Goal: Task Accomplishment & Management: Complete application form

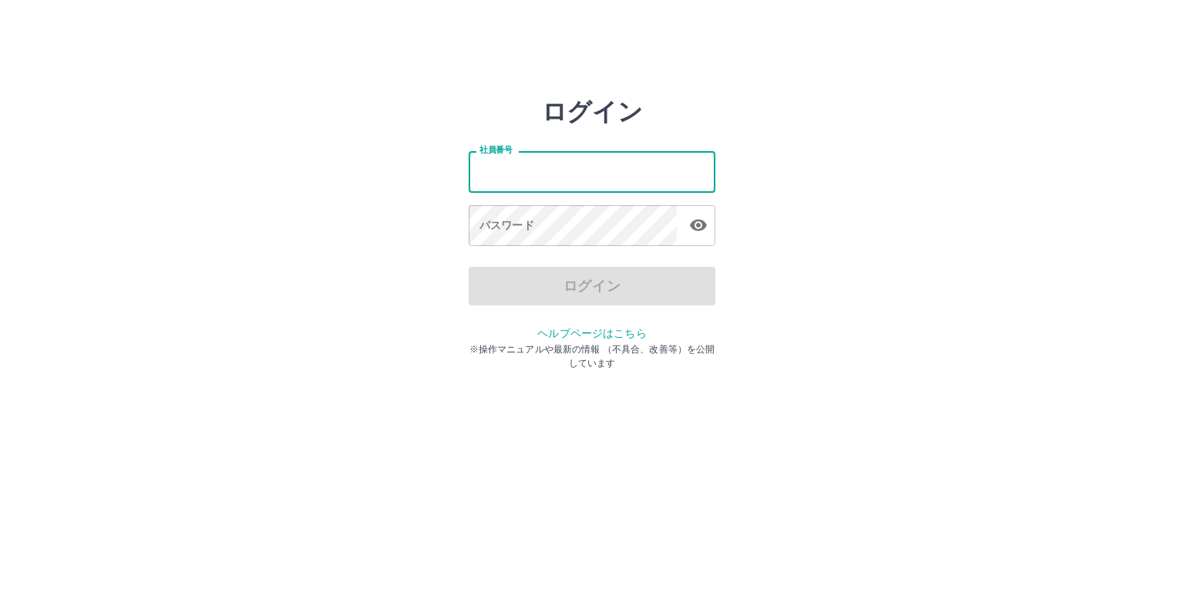
click at [641, 185] on input "社員番号" at bounding box center [592, 171] width 247 height 41
type input "*******"
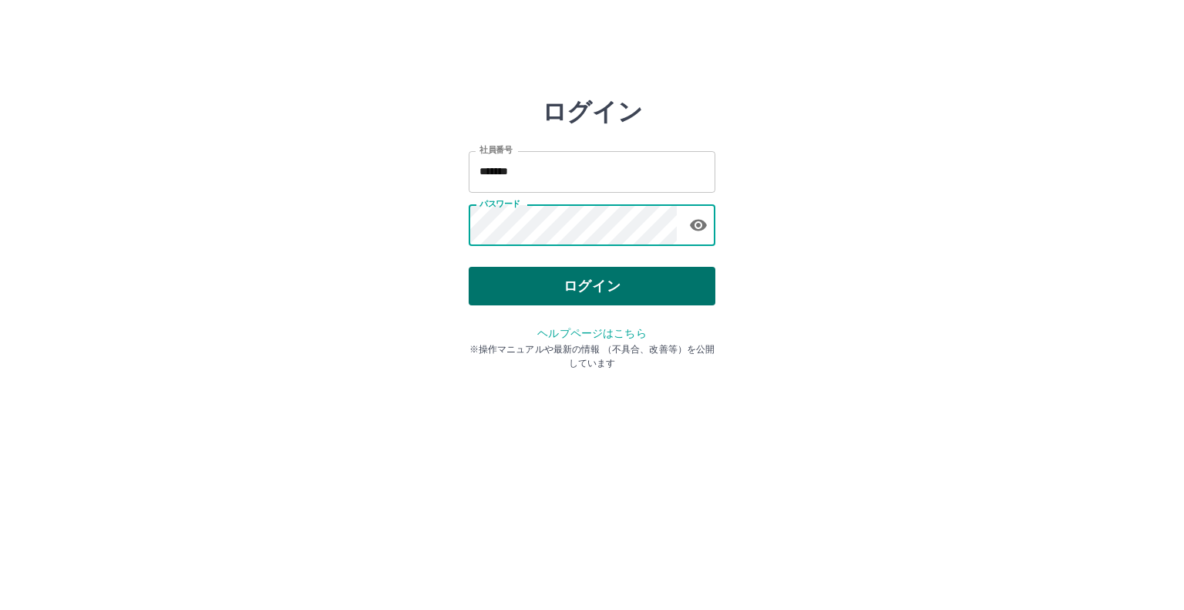
click at [527, 285] on button "ログイン" at bounding box center [592, 286] width 247 height 39
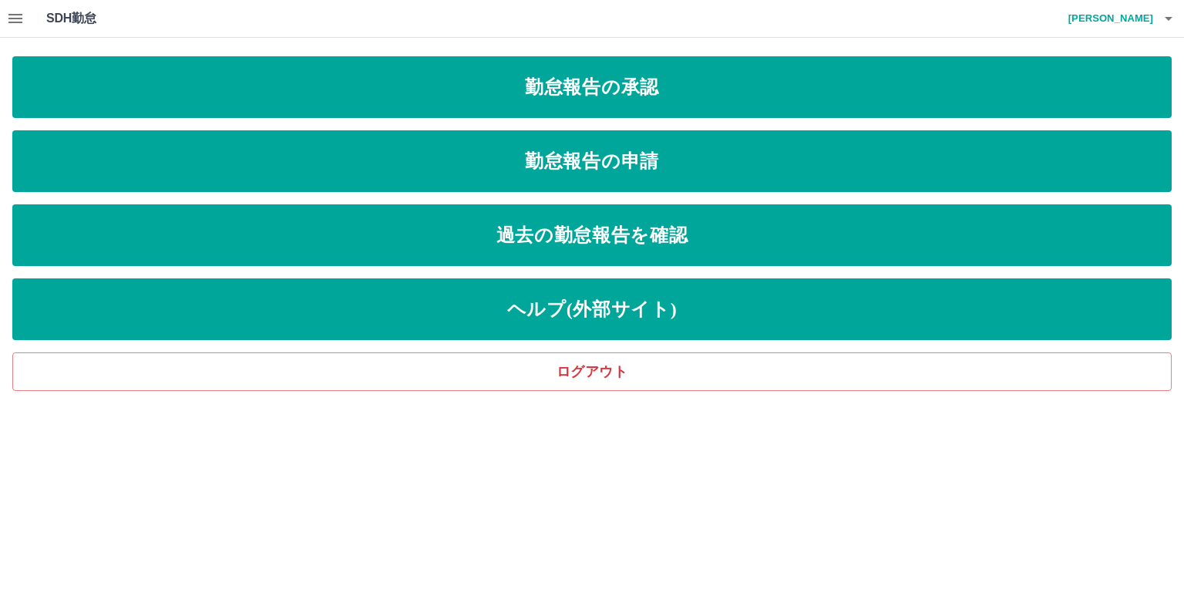
click at [21, 25] on icon "button" at bounding box center [15, 18] width 18 height 18
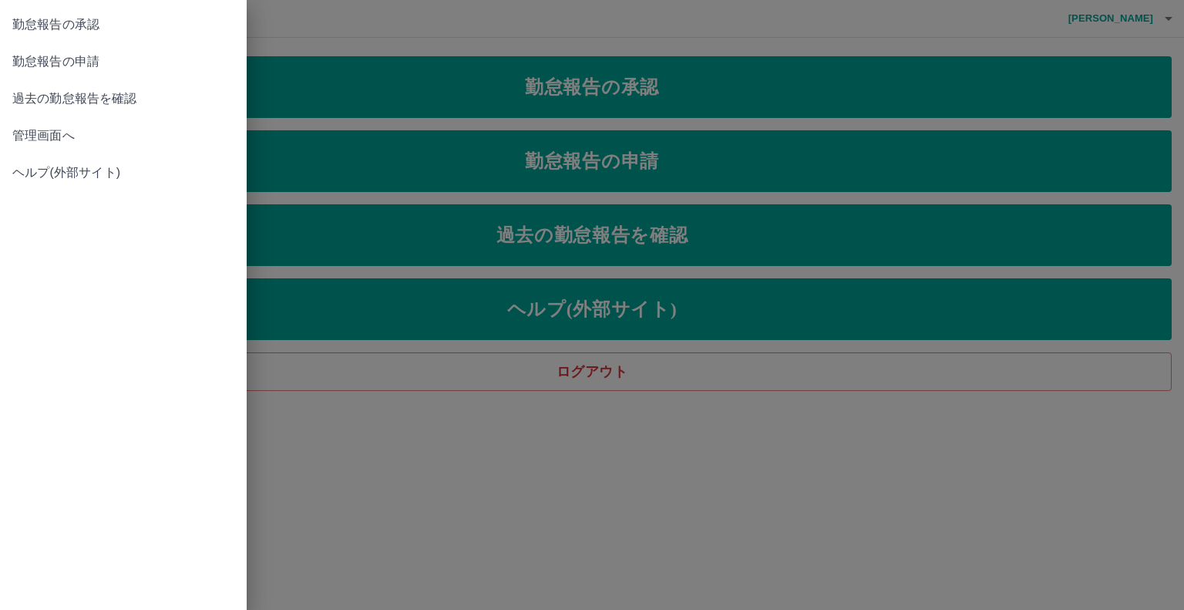
click at [62, 128] on span "管理画面へ" at bounding box center [123, 135] width 222 height 18
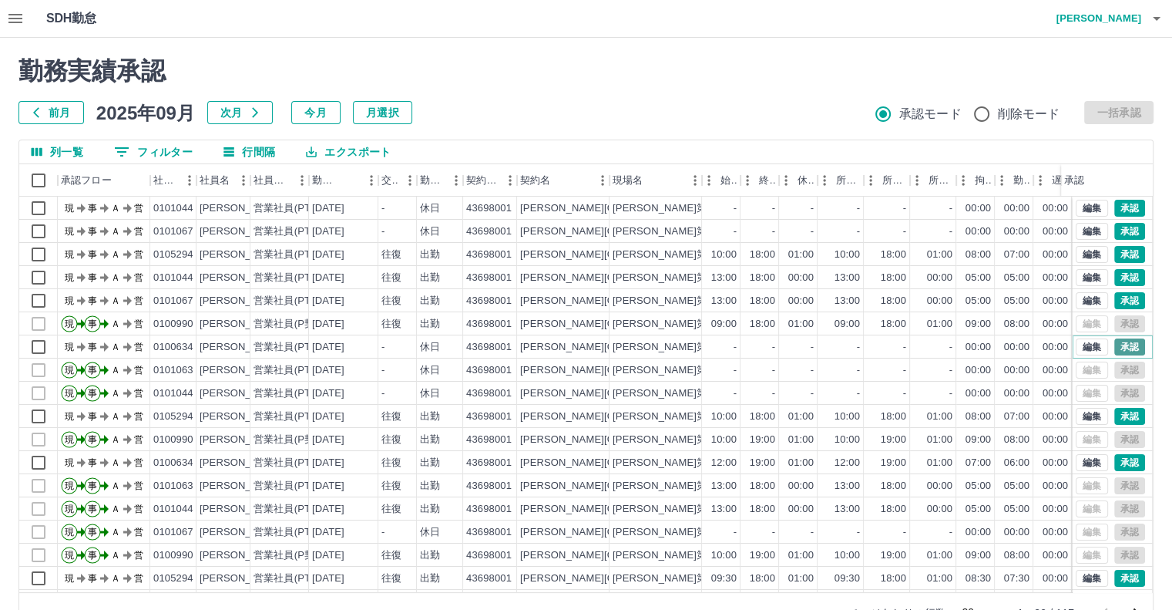
click at [1124, 348] on button "承認" at bounding box center [1129, 346] width 31 height 17
click at [589, 52] on div "勤務実績承認 前月 2025年09月 次月 今月 月選択 承認モード 削除モード 一括承認 列一覧 0 フィルター 行間隔 エクスポート 承認フロー 社員番号…" at bounding box center [586, 344] width 1172 height 613
click at [12, 24] on icon "button" at bounding box center [15, 18] width 18 height 18
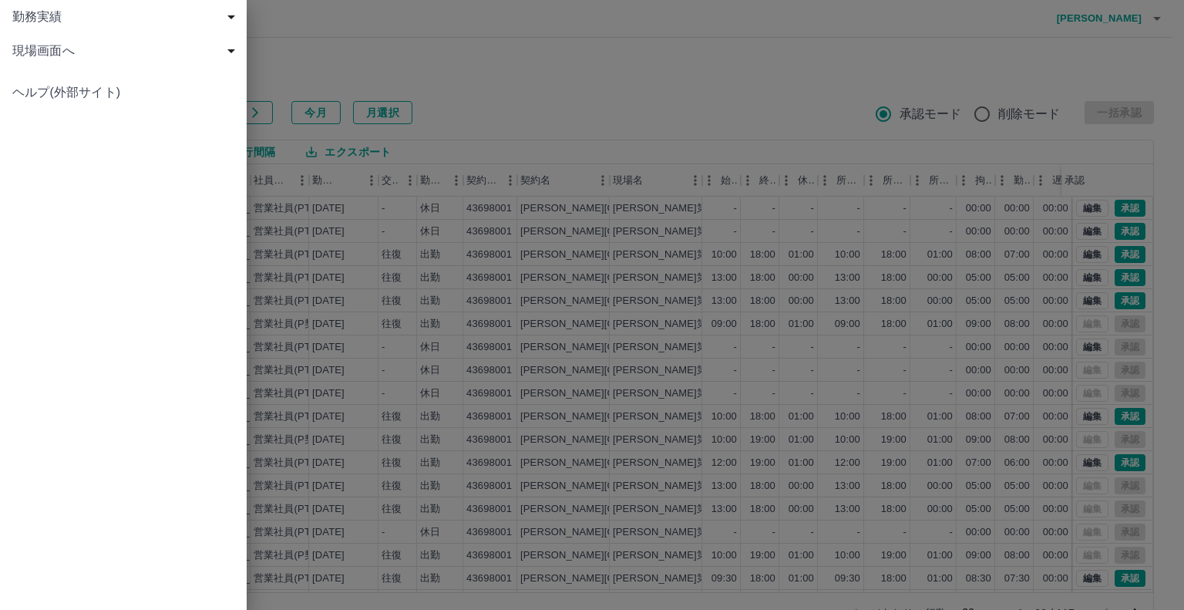
click at [18, 38] on div "現場画面へ" at bounding box center [123, 51] width 247 height 34
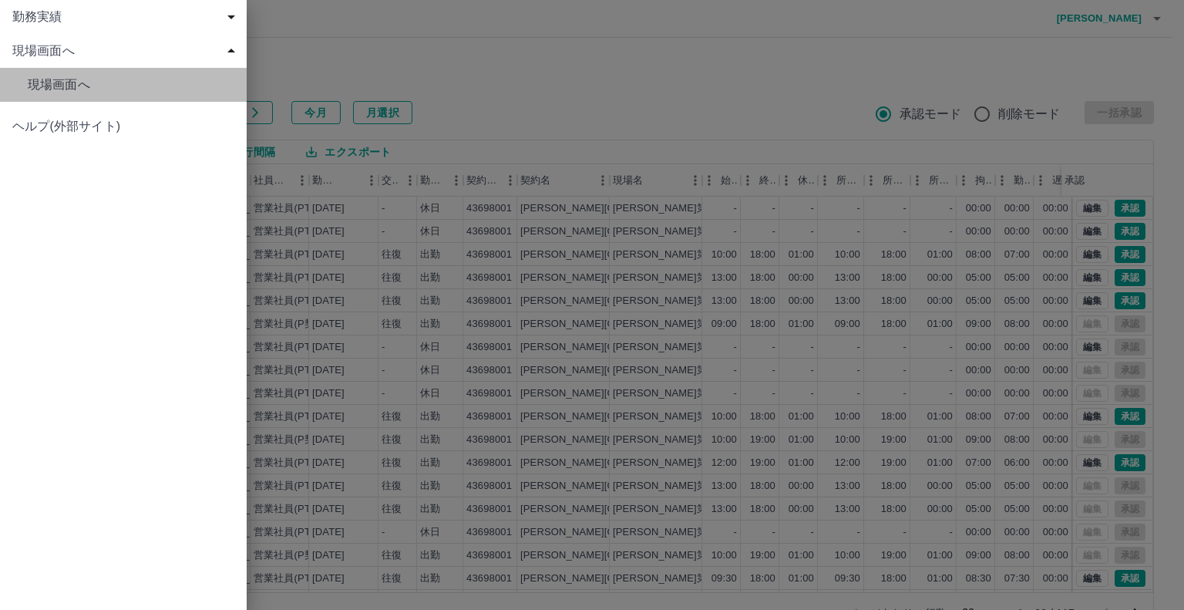
click at [45, 83] on span "現場画面へ" at bounding box center [131, 85] width 207 height 18
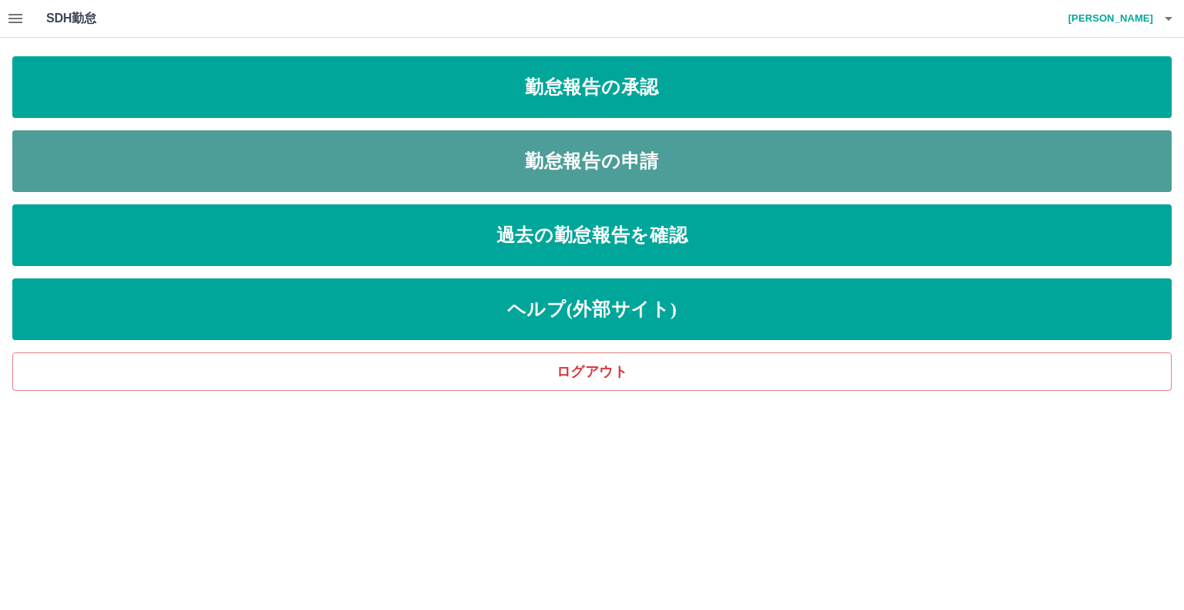
click at [126, 154] on link "勤怠報告の申請" at bounding box center [591, 161] width 1159 height 62
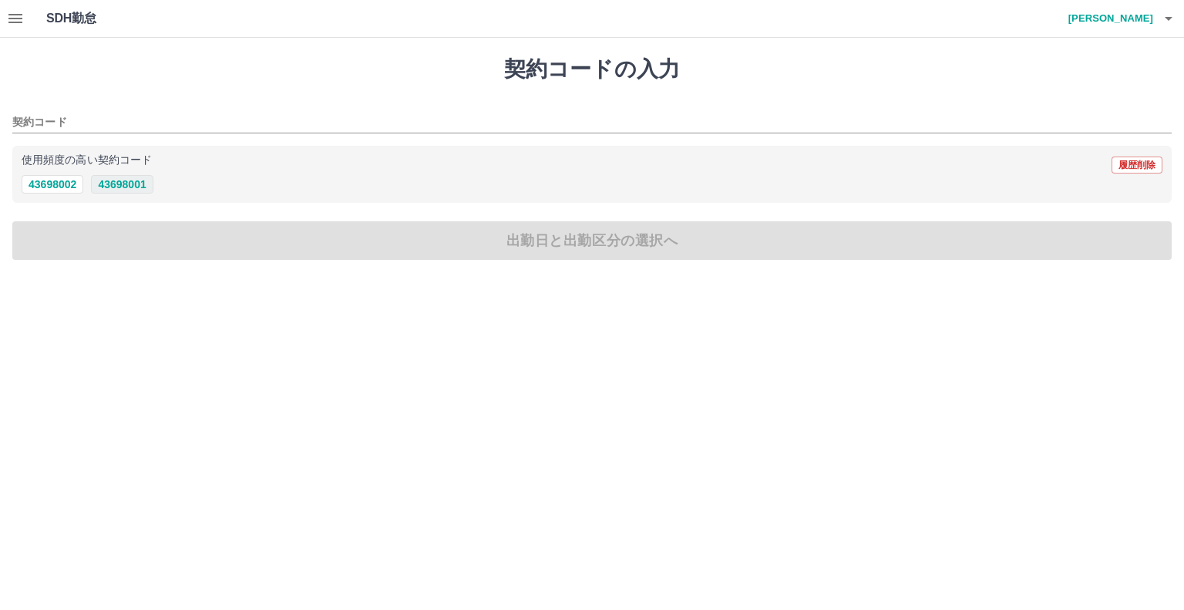
click at [126, 186] on button "43698001" at bounding box center [122, 184] width 62 height 18
type input "********"
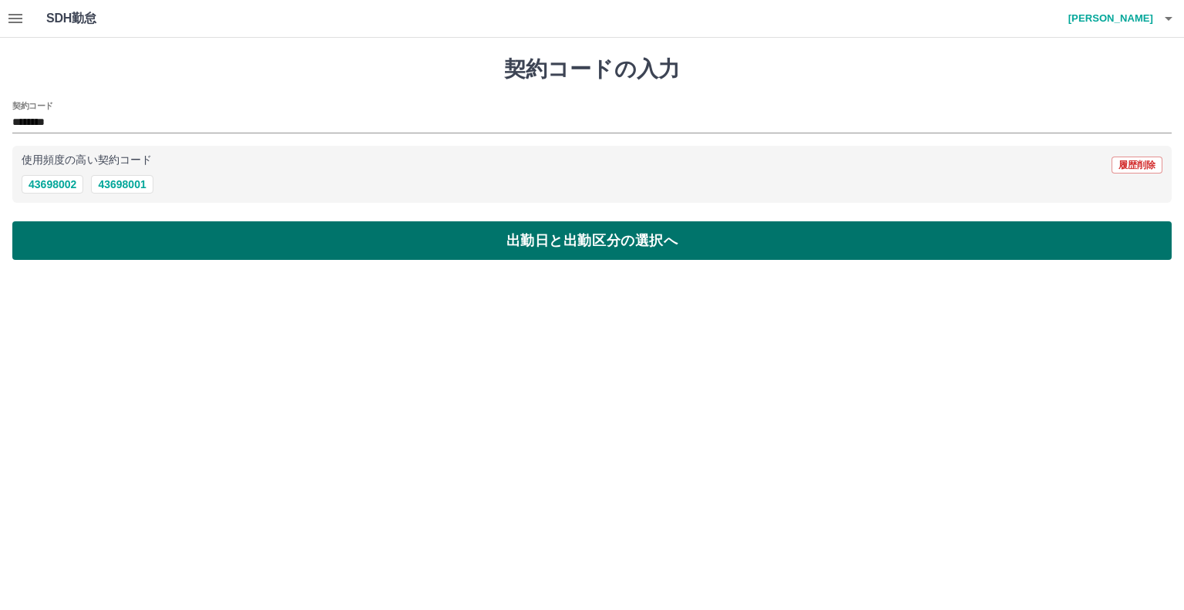
click at [119, 223] on button "出勤日と出勤区分の選択へ" at bounding box center [591, 240] width 1159 height 39
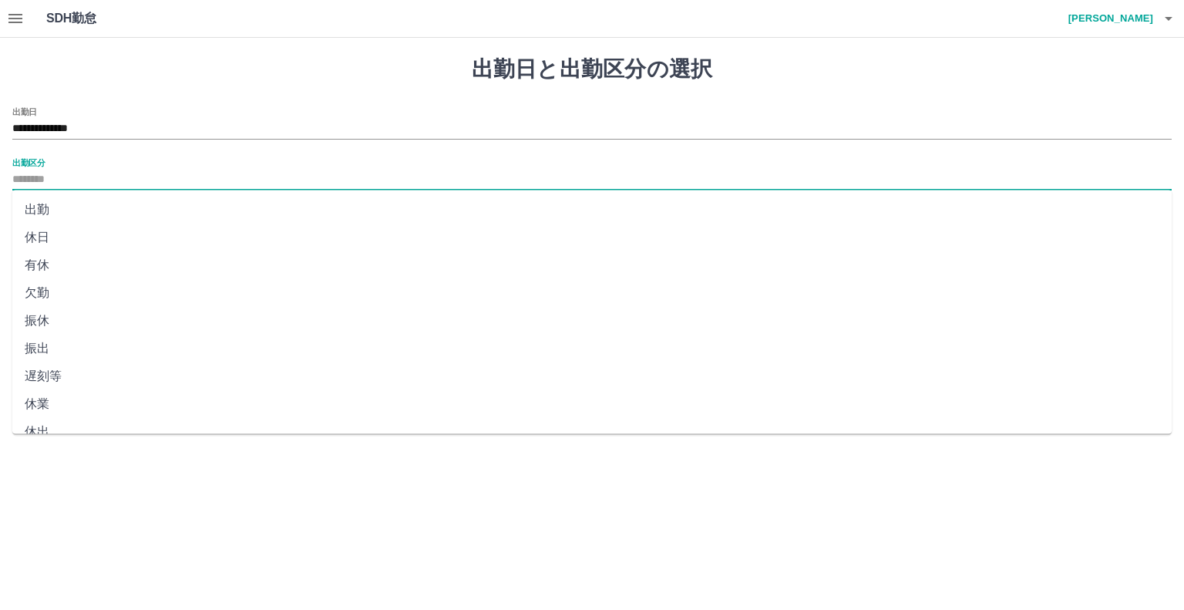
click at [136, 181] on input "出勤区分" at bounding box center [591, 179] width 1159 height 19
click at [157, 134] on input "**********" at bounding box center [591, 128] width 1159 height 19
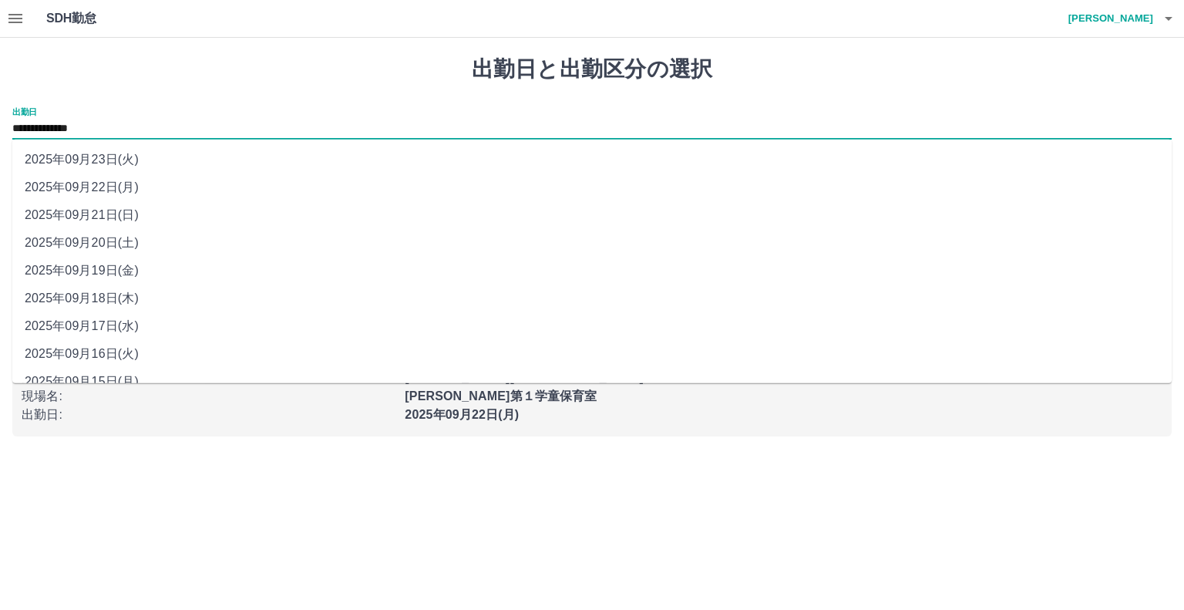
click at [150, 146] on li "2025年09月23日(火)" at bounding box center [591, 160] width 1159 height 28
type input "**********"
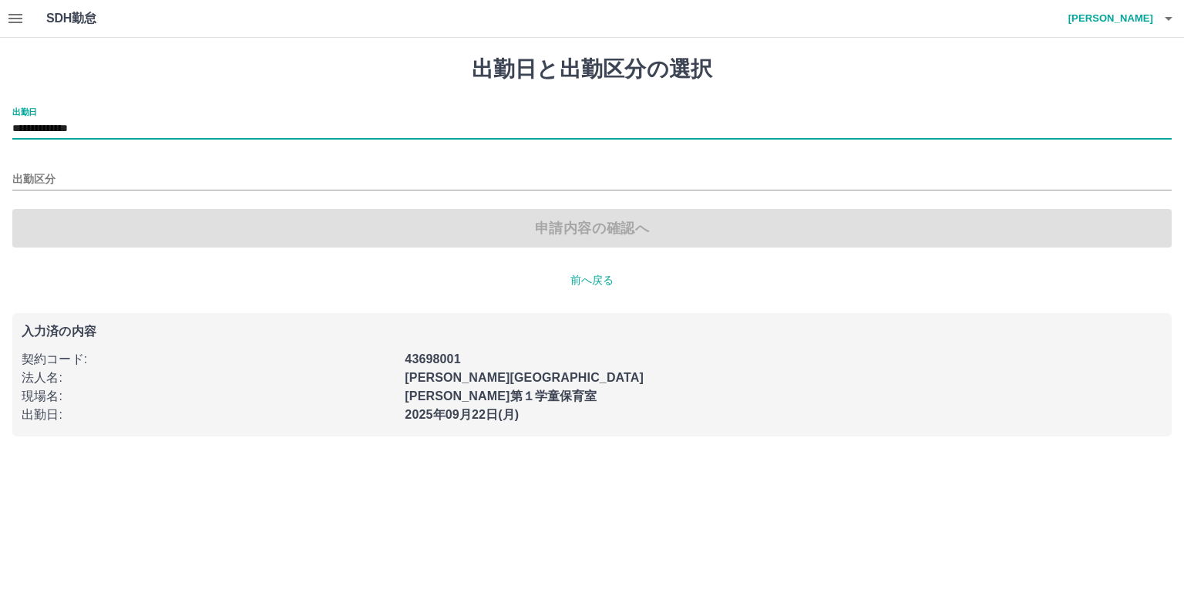
click at [140, 163] on div "出勤区分" at bounding box center [591, 174] width 1159 height 32
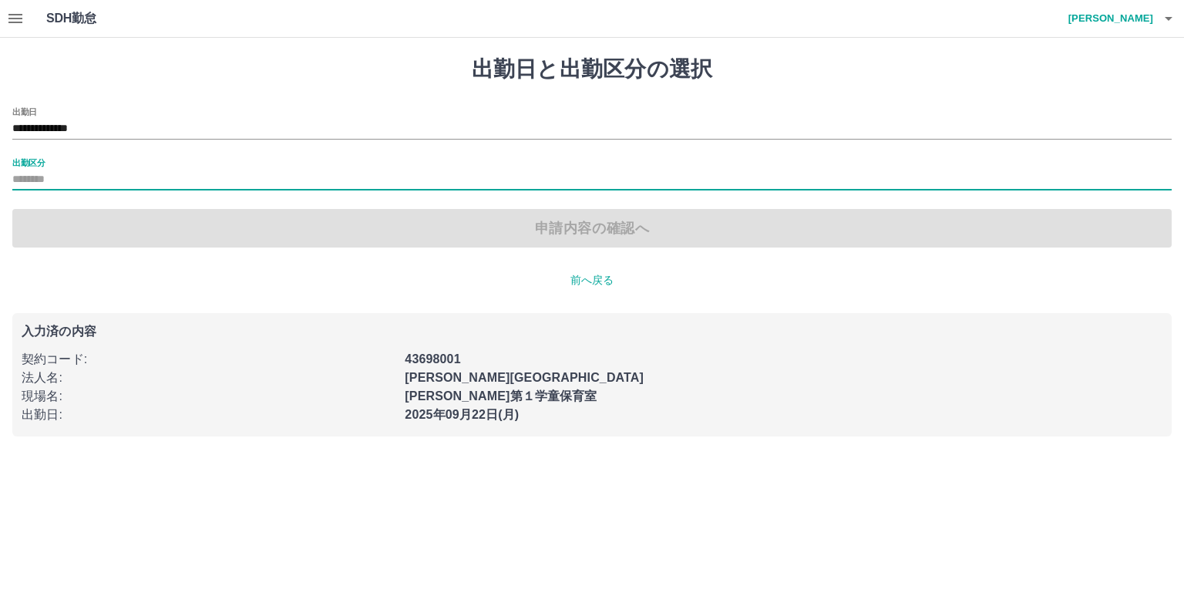
click at [139, 176] on input "出勤区分" at bounding box center [591, 179] width 1159 height 19
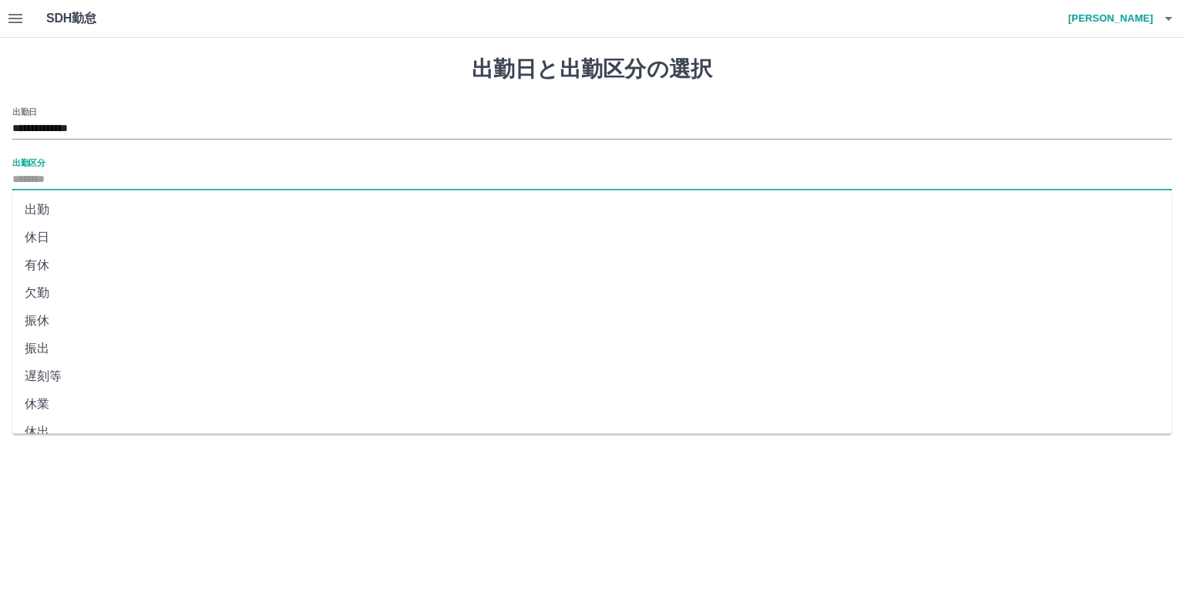
click at [126, 230] on li "休日" at bounding box center [591, 237] width 1159 height 28
type input "**"
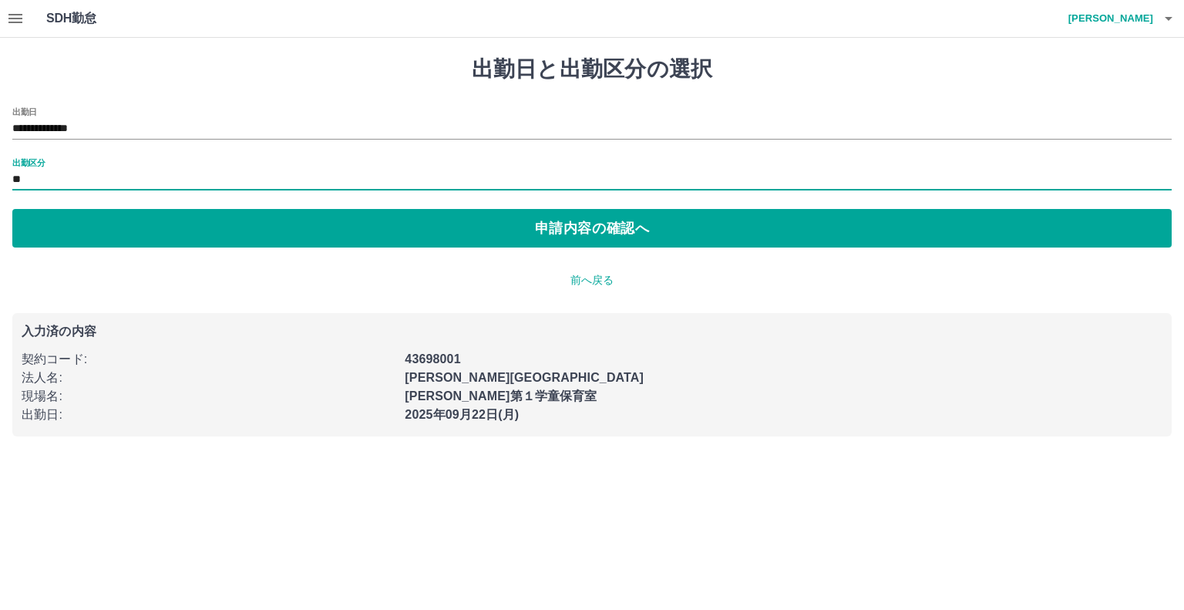
click at [126, 230] on button "申請内容の確認へ" at bounding box center [591, 228] width 1159 height 39
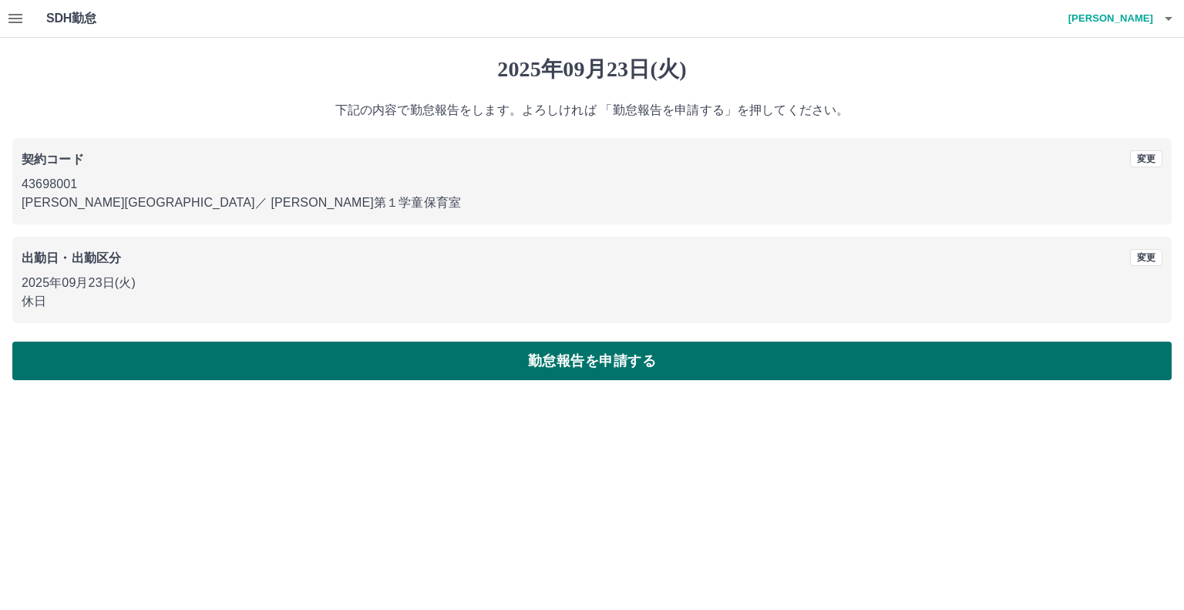
click at [116, 370] on button "勤怠報告を申請する" at bounding box center [591, 360] width 1159 height 39
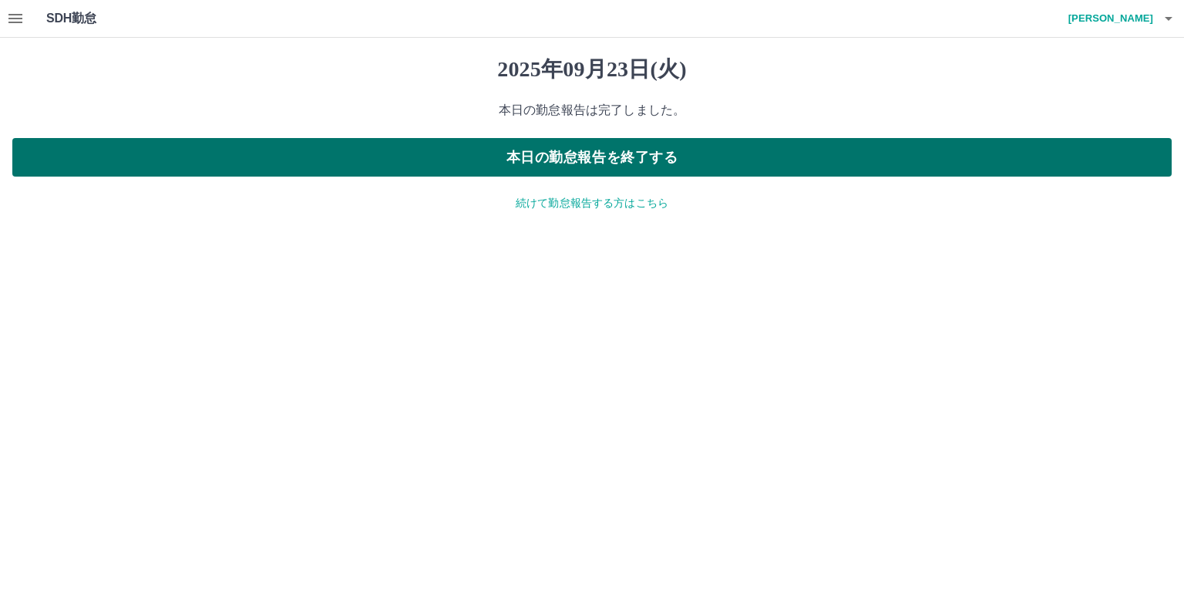
click at [136, 167] on button "本日の勤怠報告を終了する" at bounding box center [591, 157] width 1159 height 39
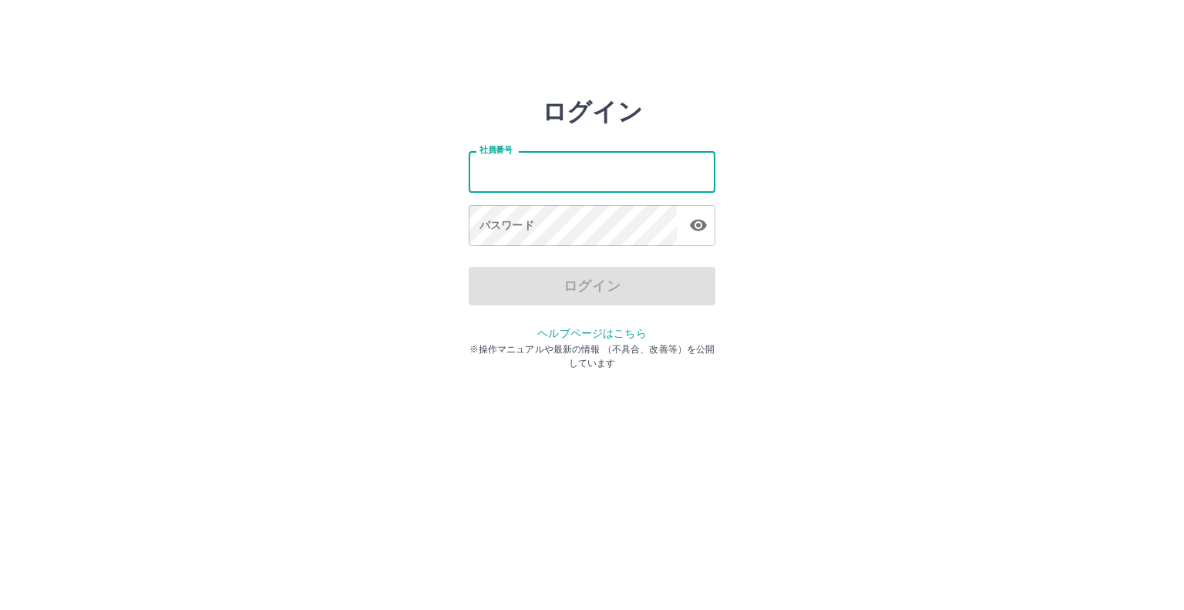
click at [578, 167] on input "社員番号" at bounding box center [592, 171] width 247 height 41
type input "*******"
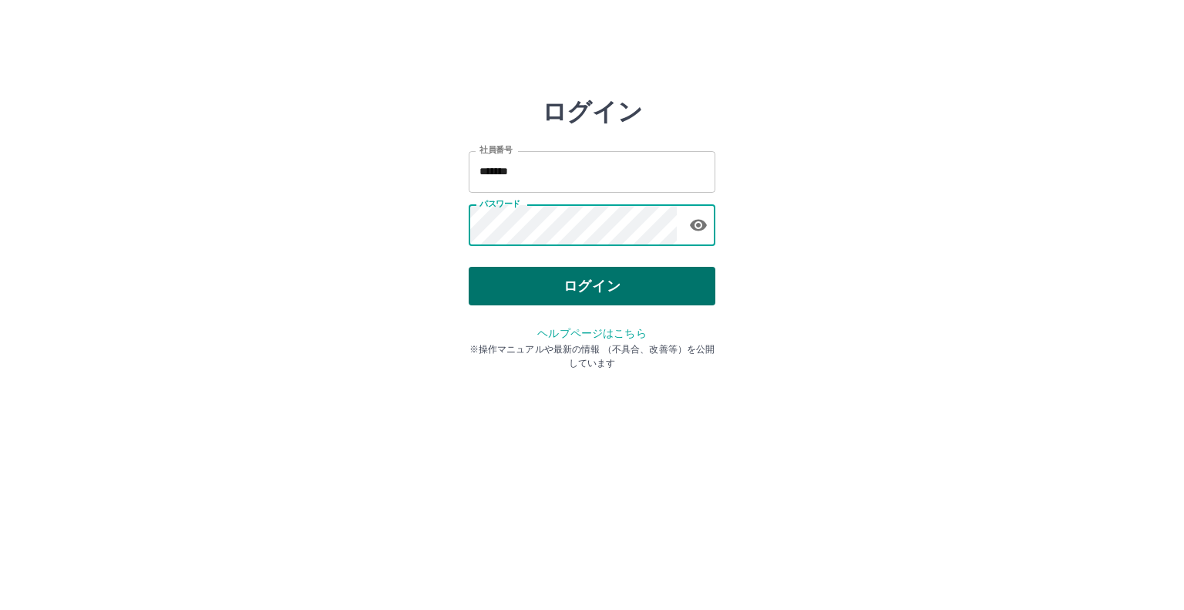
click at [546, 283] on button "ログイン" at bounding box center [592, 286] width 247 height 39
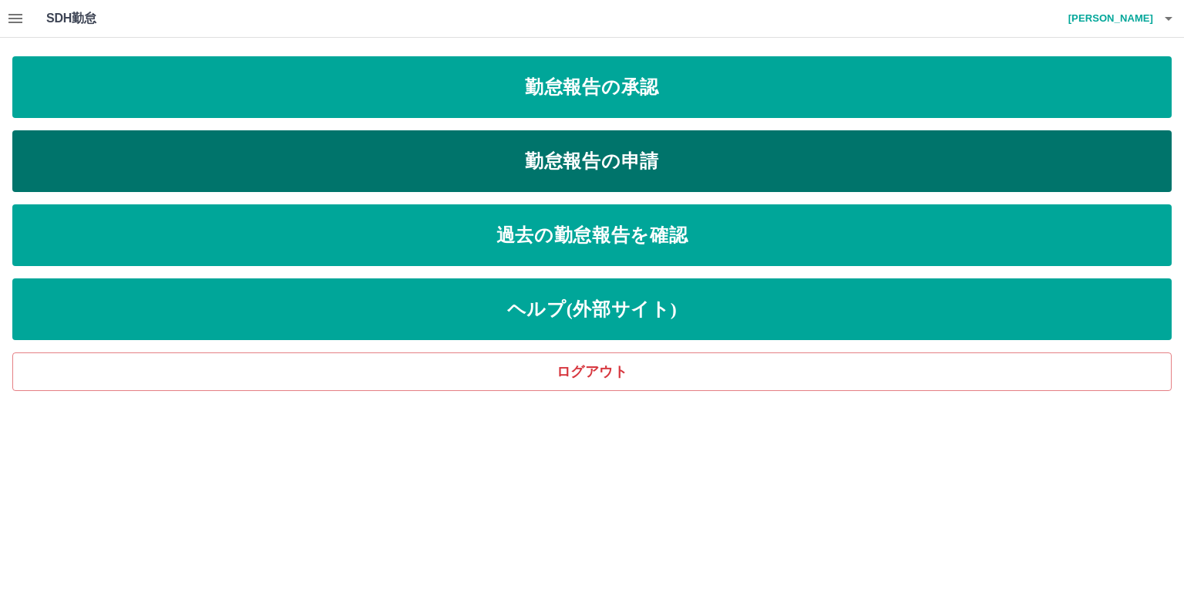
click at [411, 155] on link "勤怠報告の申請" at bounding box center [591, 161] width 1159 height 62
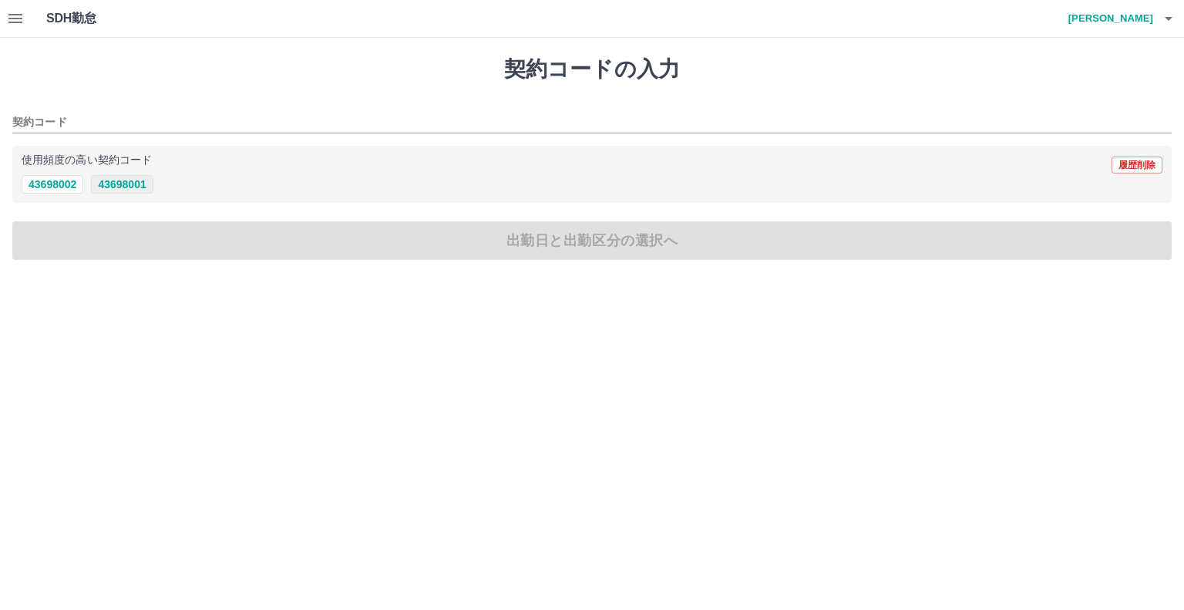
click at [136, 181] on button "43698001" at bounding box center [122, 184] width 62 height 18
type input "********"
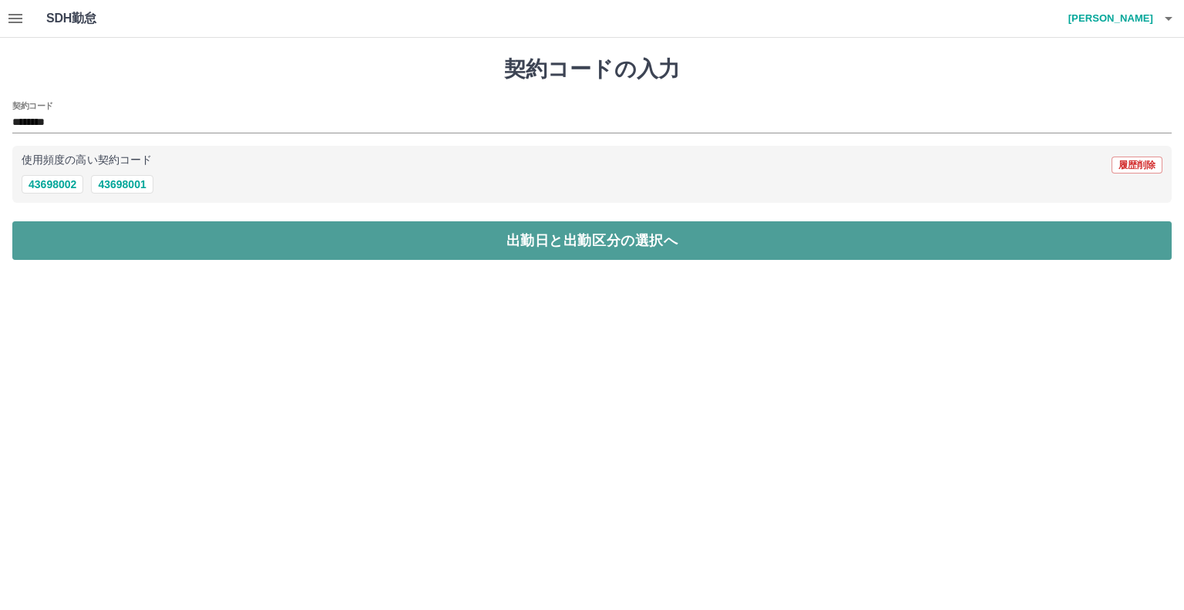
click at [148, 244] on button "出勤日と出勤区分の選択へ" at bounding box center [591, 240] width 1159 height 39
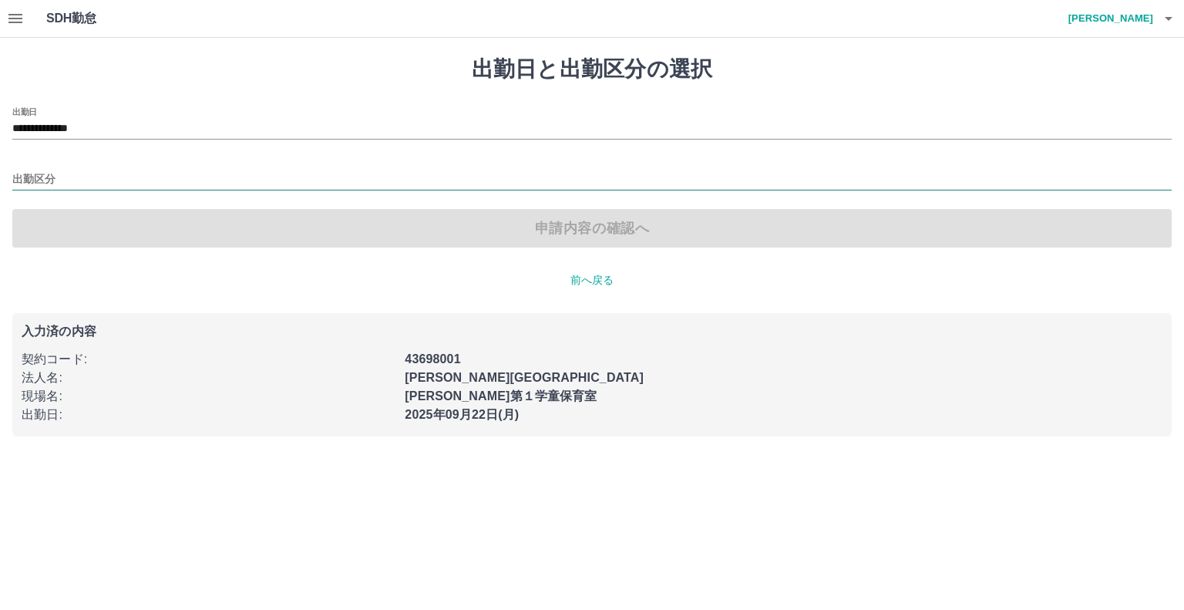
click at [120, 184] on input "出勤区分" at bounding box center [591, 179] width 1159 height 19
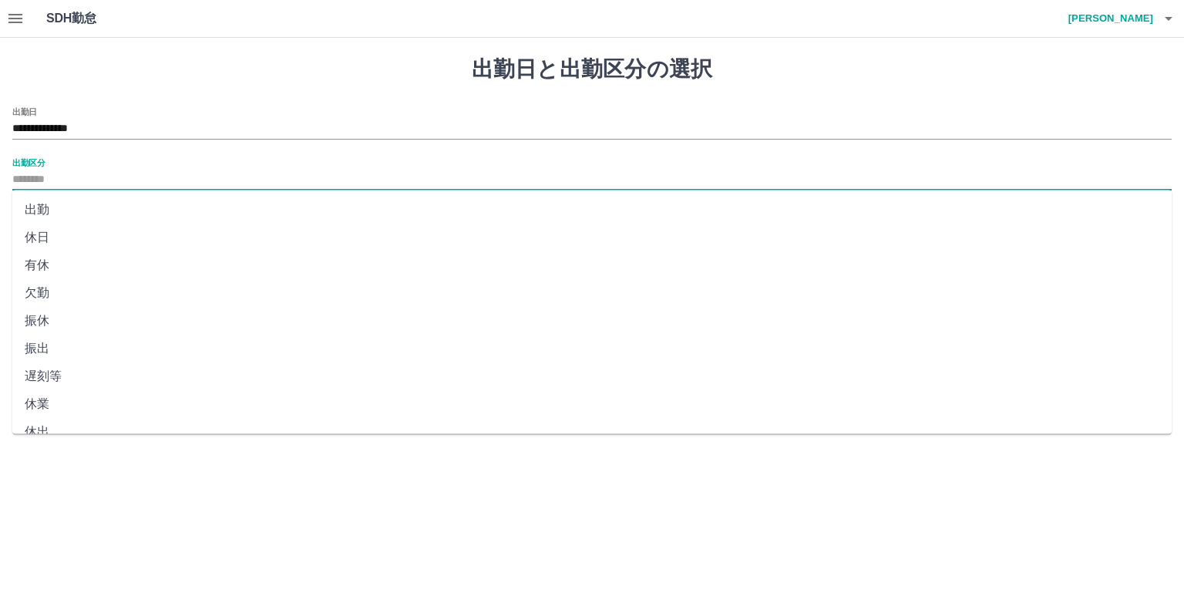
click at [122, 201] on li "出勤" at bounding box center [591, 210] width 1159 height 28
type input "**"
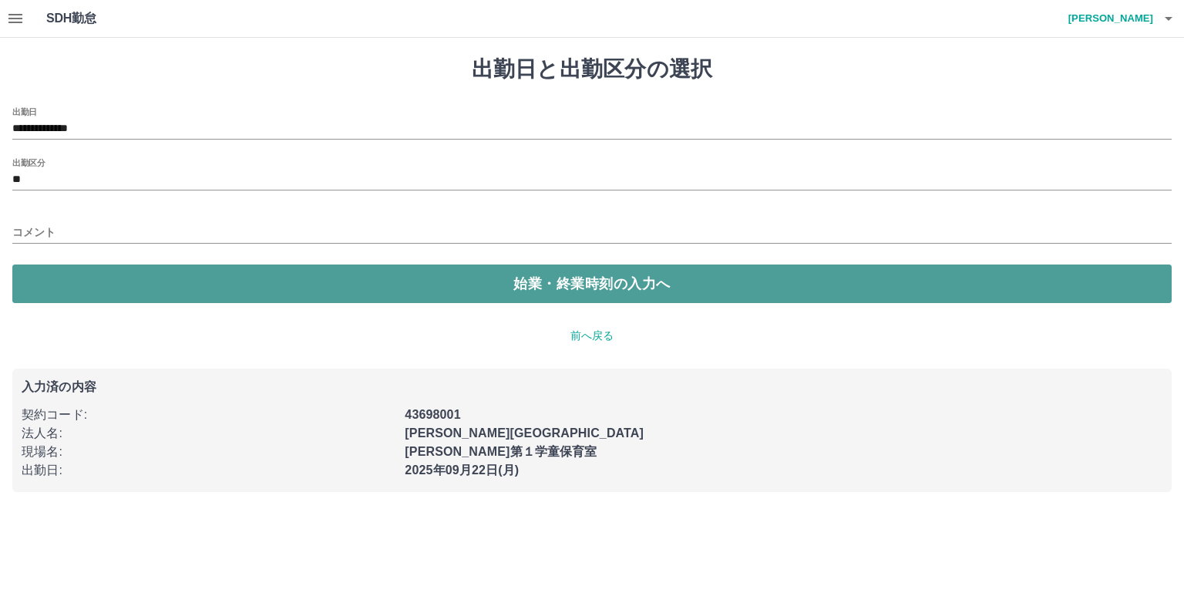
click at [179, 295] on button "始業・終業時刻の入力へ" at bounding box center [591, 283] width 1159 height 39
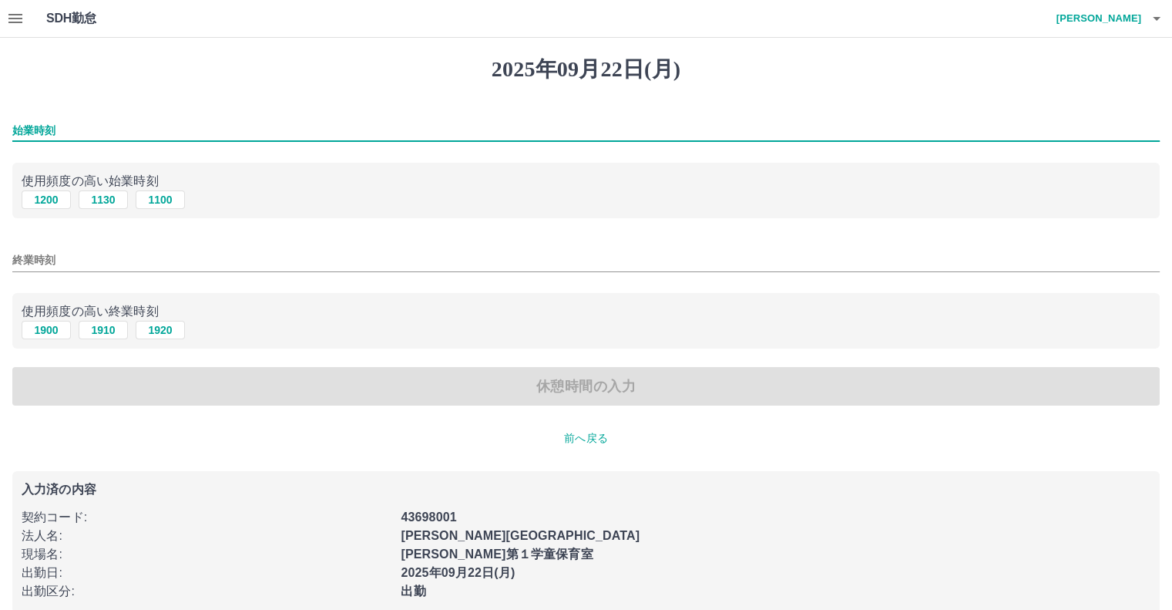
click at [119, 138] on input "始業時刻" at bounding box center [585, 130] width 1147 height 22
type input "****"
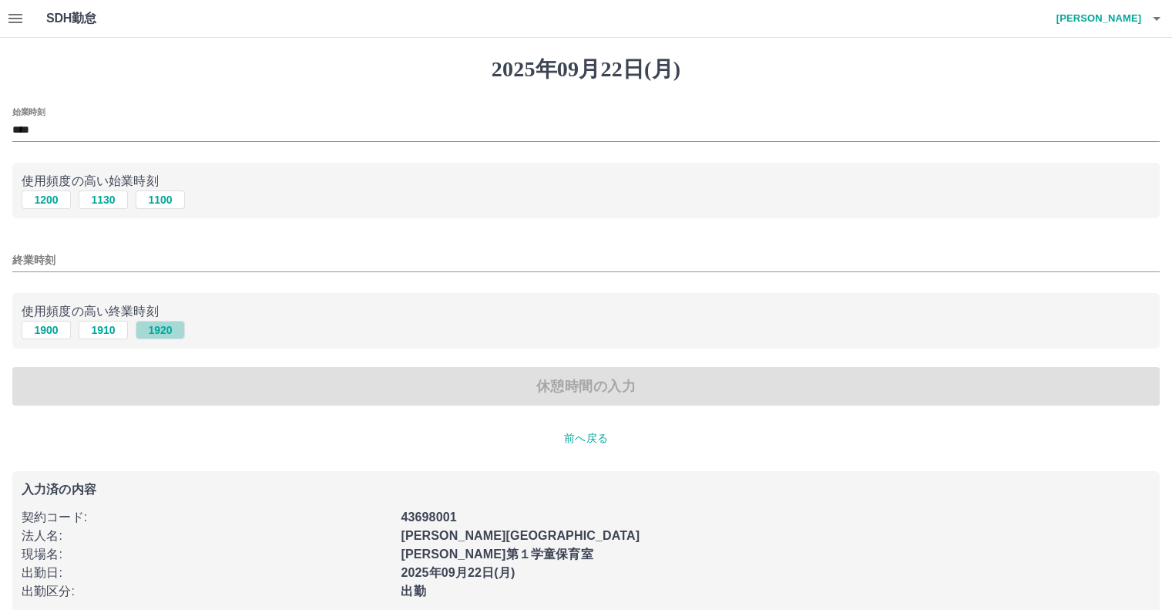
click at [163, 338] on button "1920" at bounding box center [160, 330] width 49 height 18
type input "****"
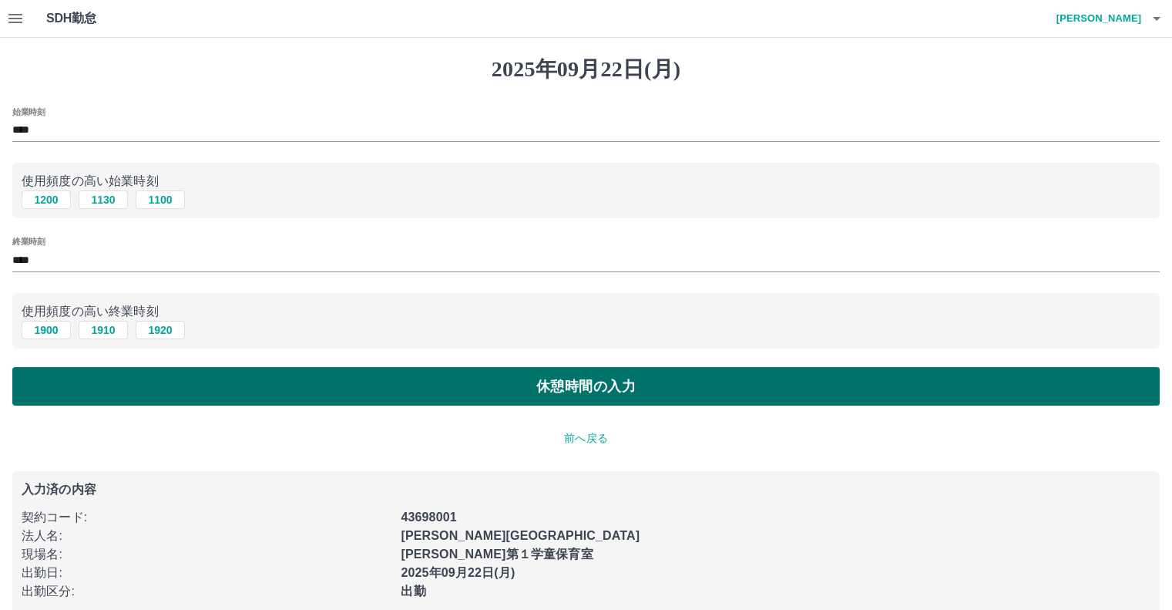
click at [179, 398] on button "休憩時間の入力" at bounding box center [585, 386] width 1147 height 39
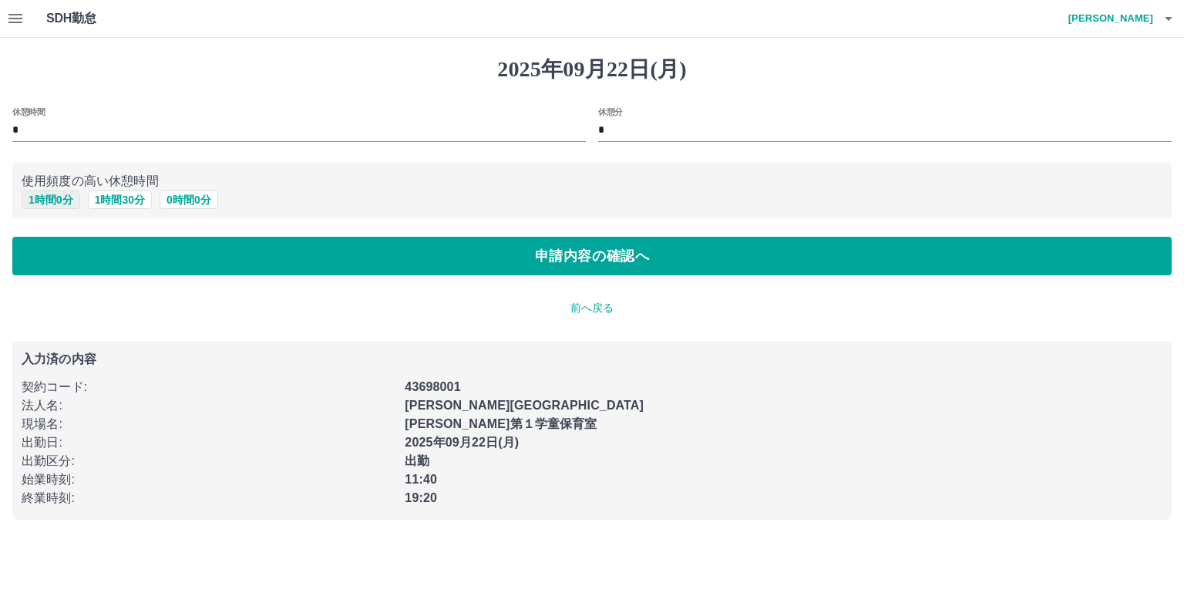
click at [55, 205] on button "1 時間 0 分" at bounding box center [51, 199] width 59 height 18
type input "*"
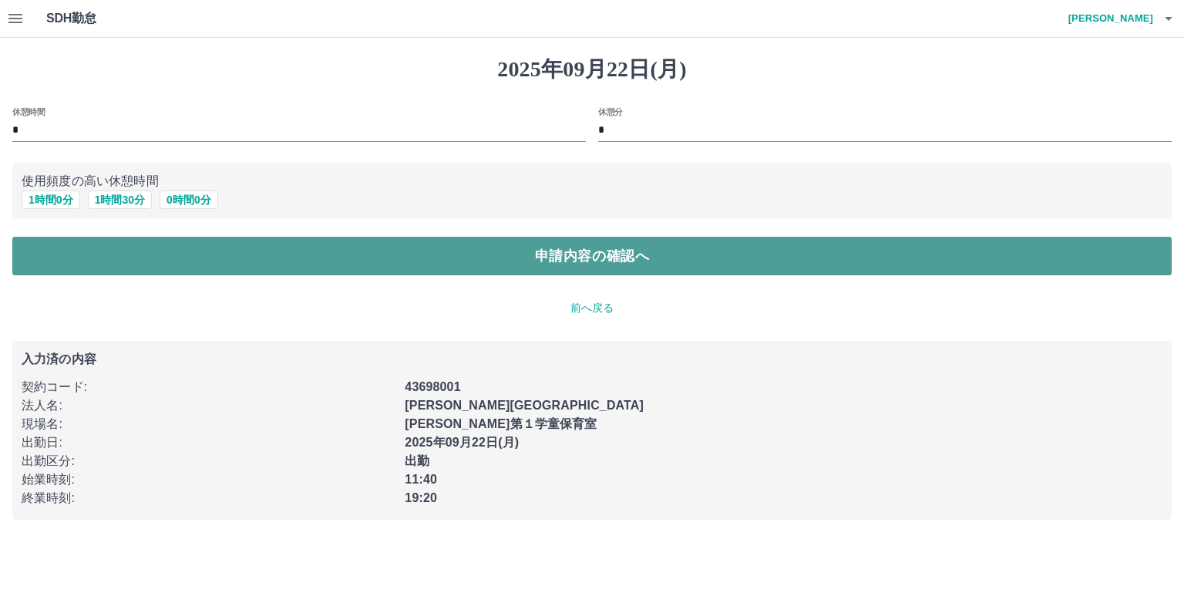
click at [91, 259] on button "申請内容の確認へ" at bounding box center [591, 256] width 1159 height 39
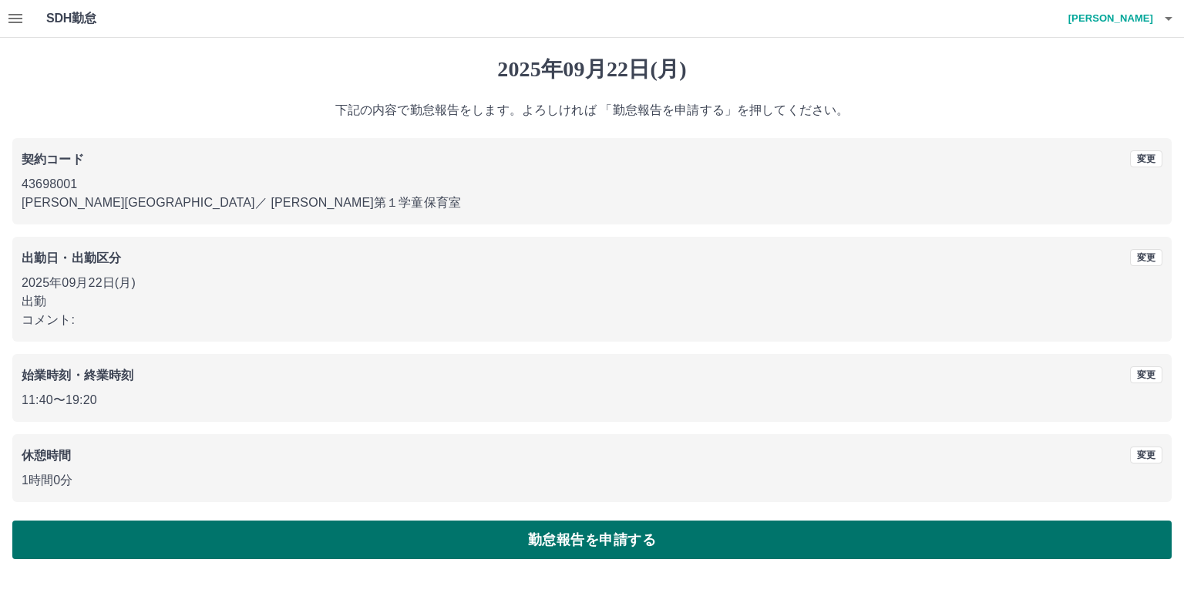
click at [305, 531] on button "勤怠報告を申請する" at bounding box center [591, 539] width 1159 height 39
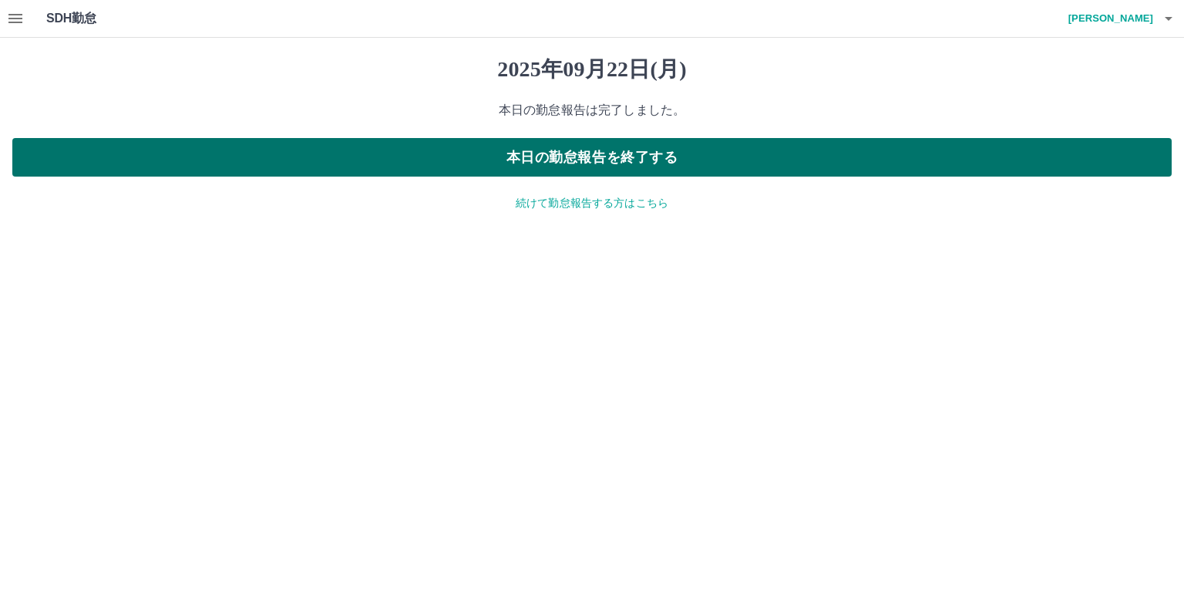
click at [583, 152] on button "本日の勤怠報告を終了する" at bounding box center [591, 157] width 1159 height 39
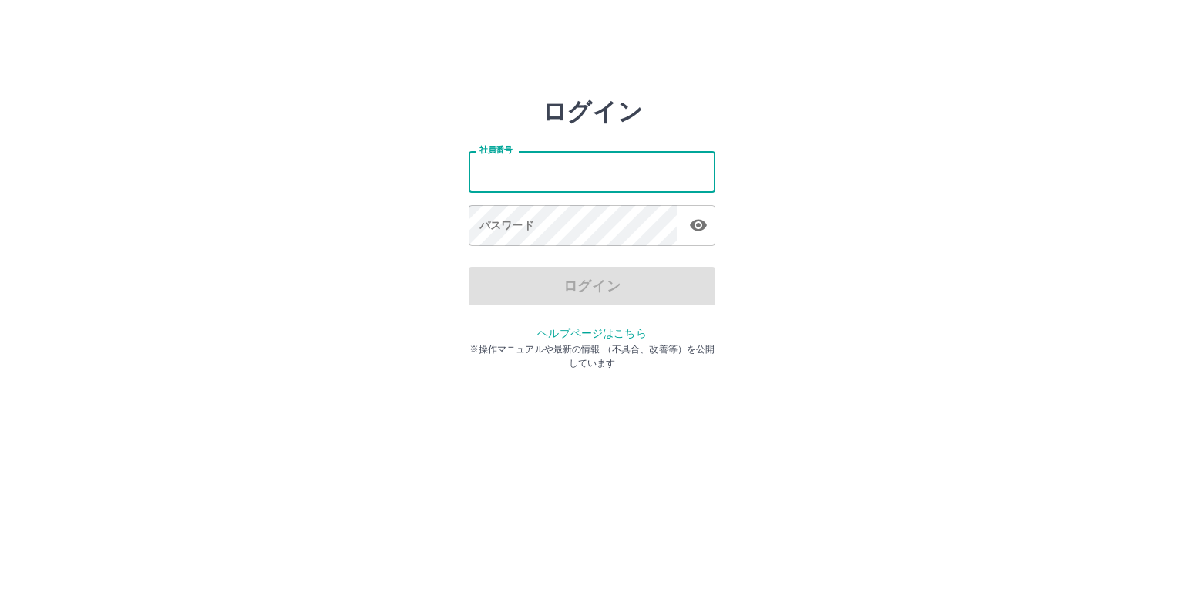
click at [630, 186] on input "社員番号" at bounding box center [592, 171] width 247 height 41
type input "*******"
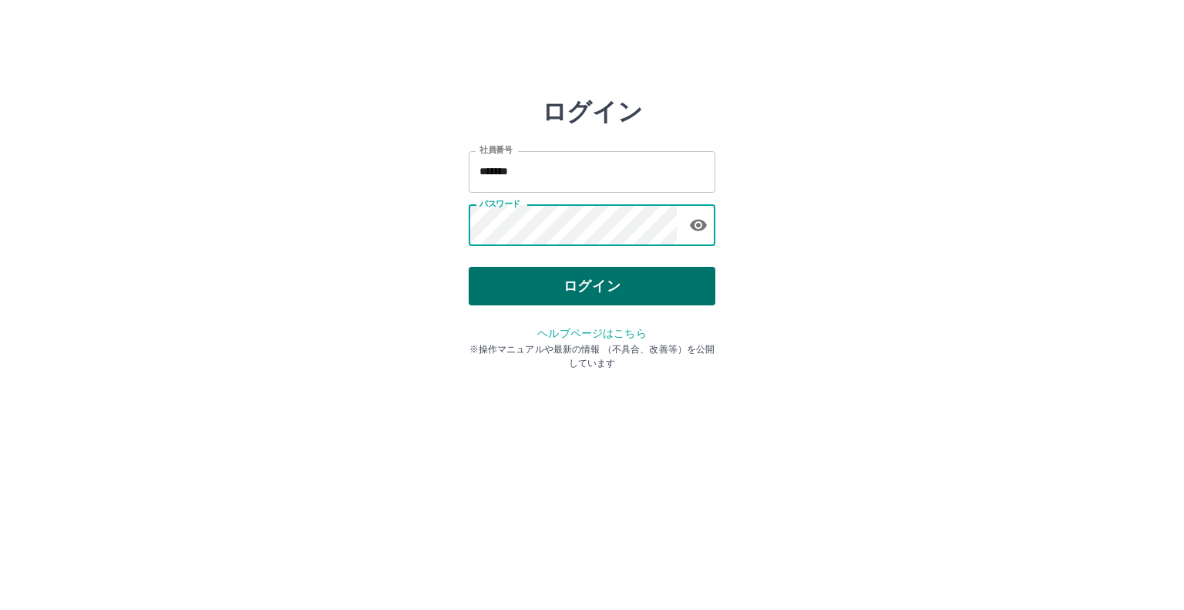
click at [574, 297] on button "ログイン" at bounding box center [592, 286] width 247 height 39
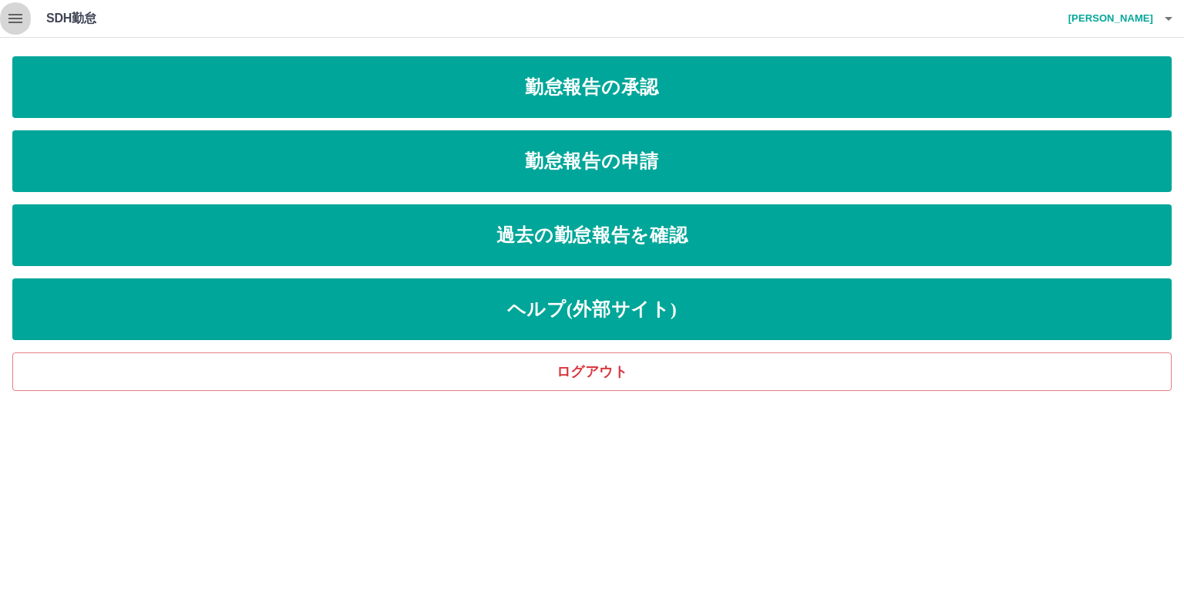
click at [7, 24] on icon "button" at bounding box center [15, 18] width 18 height 18
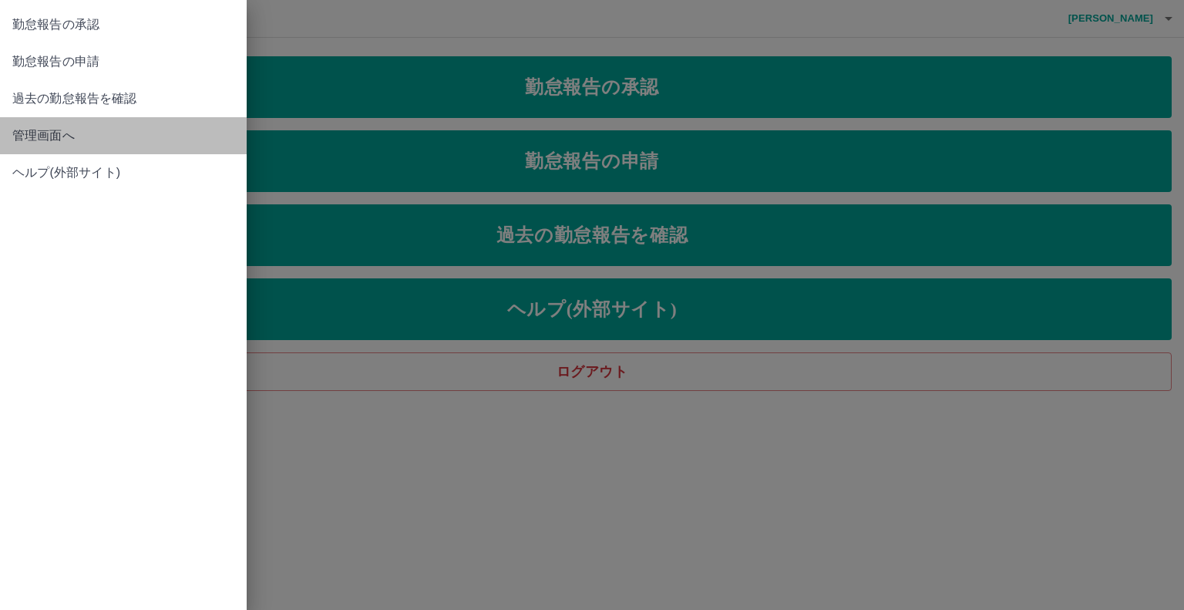
click at [76, 132] on span "管理画面へ" at bounding box center [123, 135] width 222 height 18
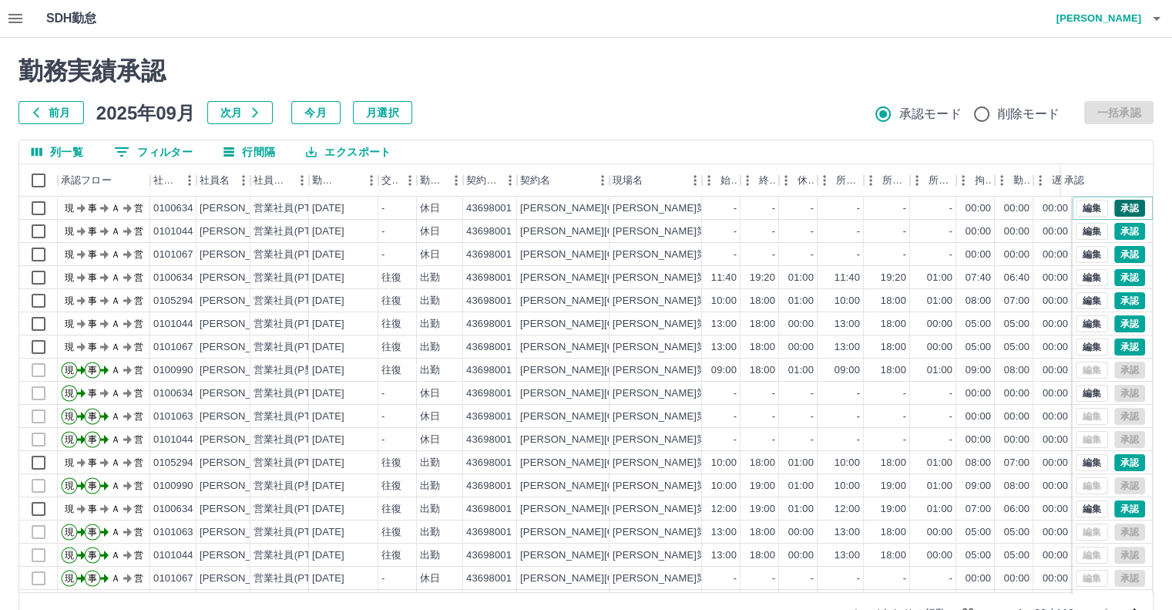
click at [1117, 211] on button "承認" at bounding box center [1129, 208] width 31 height 17
click at [1114, 234] on button "承認" at bounding box center [1129, 231] width 31 height 17
click at [1114, 252] on button "承認" at bounding box center [1129, 254] width 31 height 17
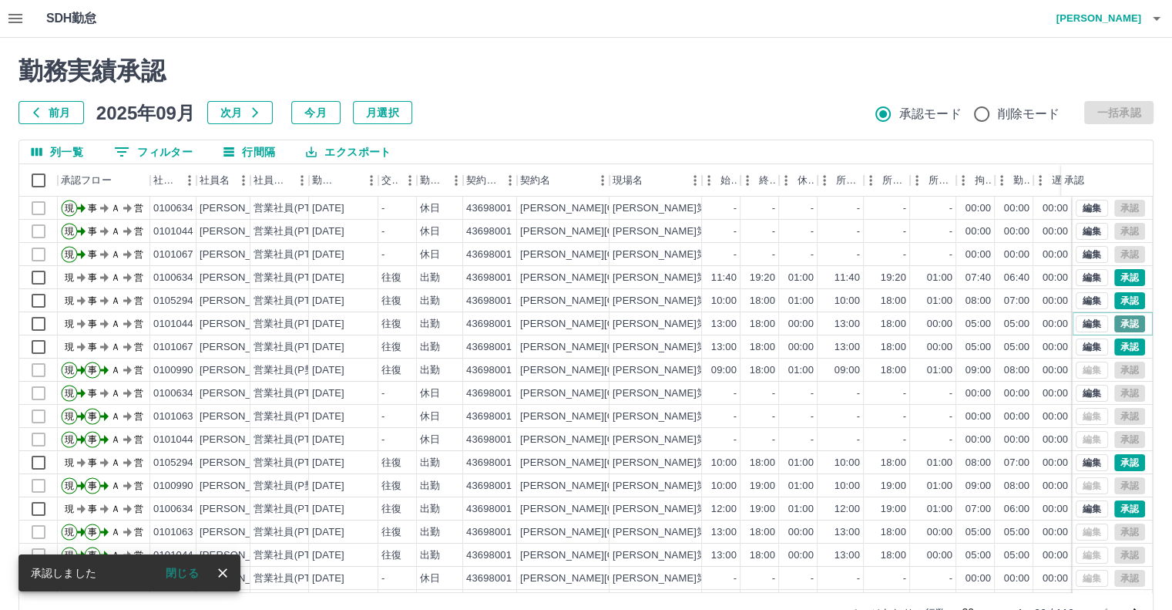
click at [1121, 328] on button "承認" at bounding box center [1129, 323] width 31 height 17
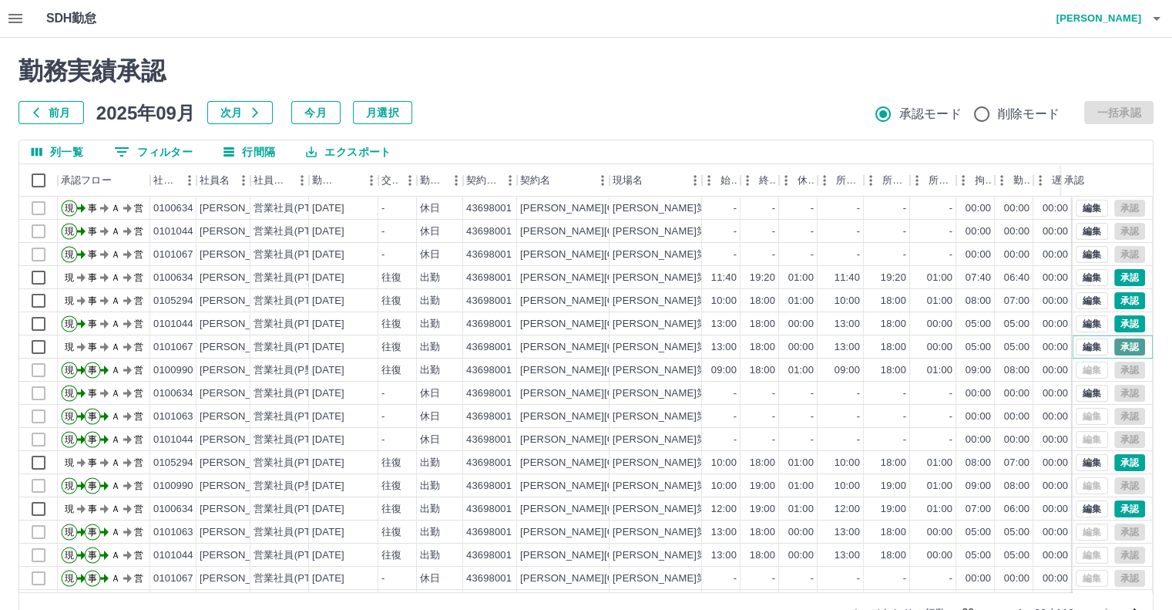
click at [1122, 346] on button "承認" at bounding box center [1129, 346] width 31 height 17
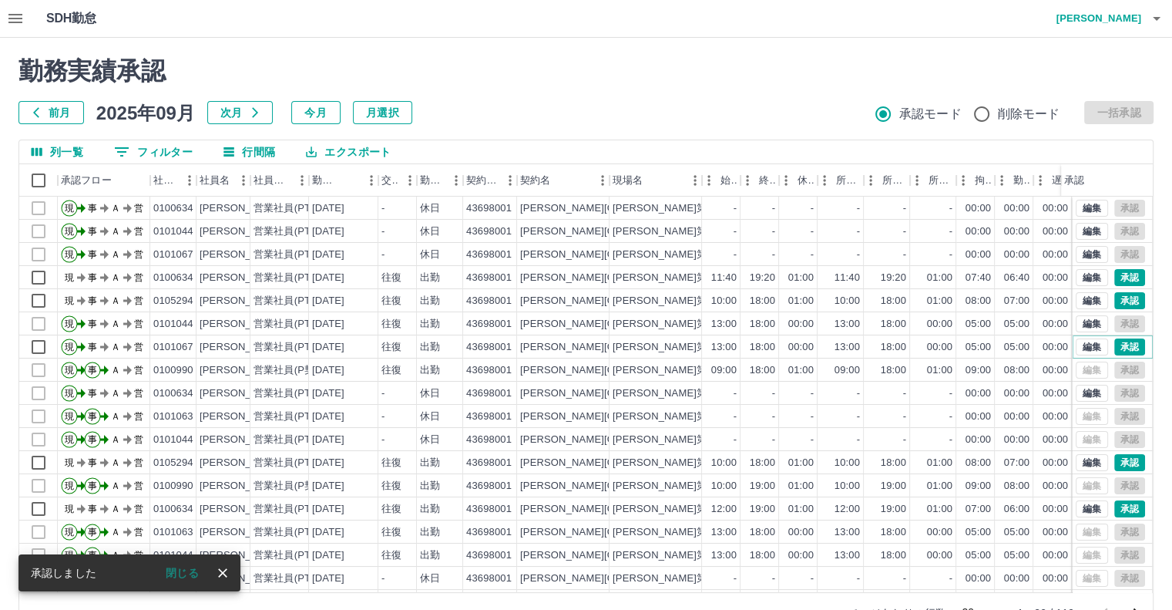
scroll to position [77, 0]
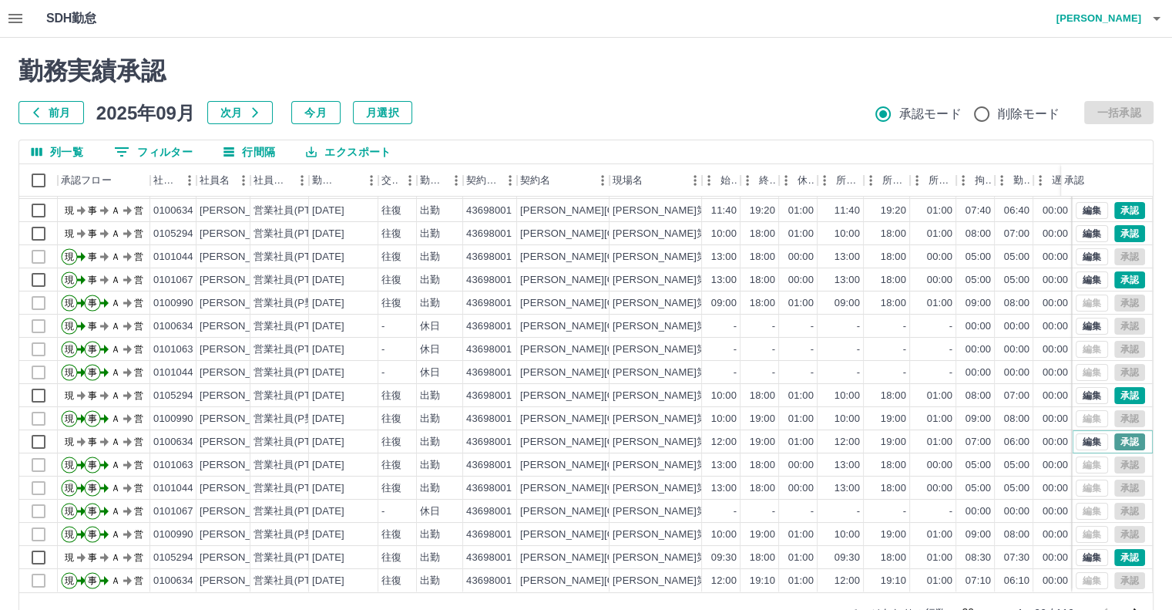
click at [1114, 434] on button "承認" at bounding box center [1129, 441] width 31 height 17
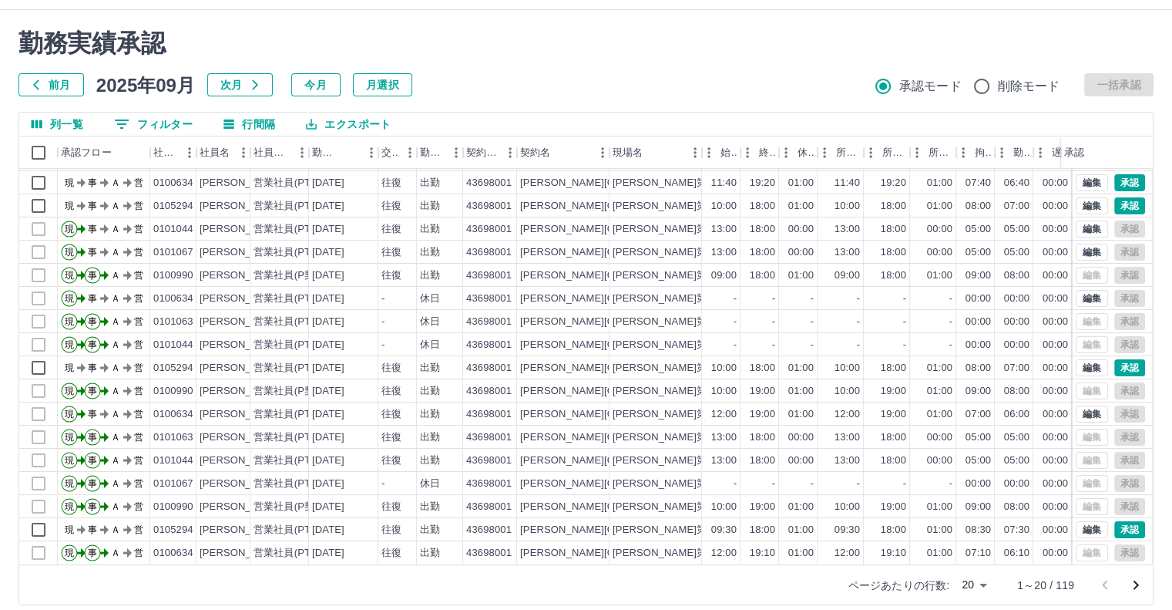
scroll to position [42, 0]
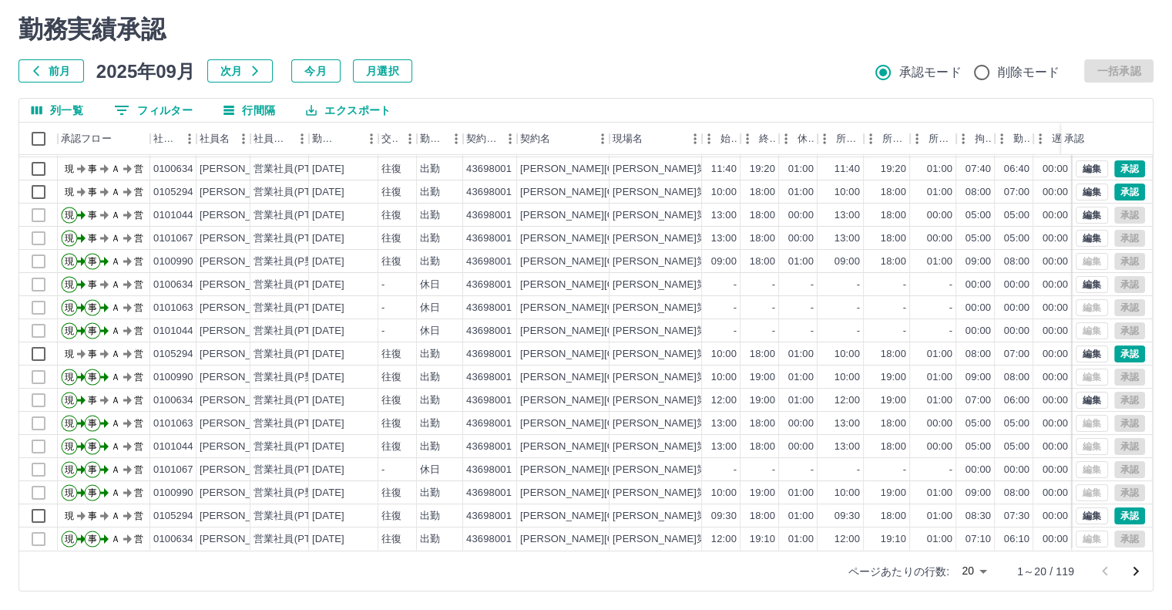
click at [983, 572] on body "SDH勤怠 [PERSON_NAME] 勤務実績承認 前月 [DATE] 次月 今月 月選択 承認モード 削除モード 一括承認 列一覧 0 フィルター 行間隔…" at bounding box center [586, 283] width 1172 height 651
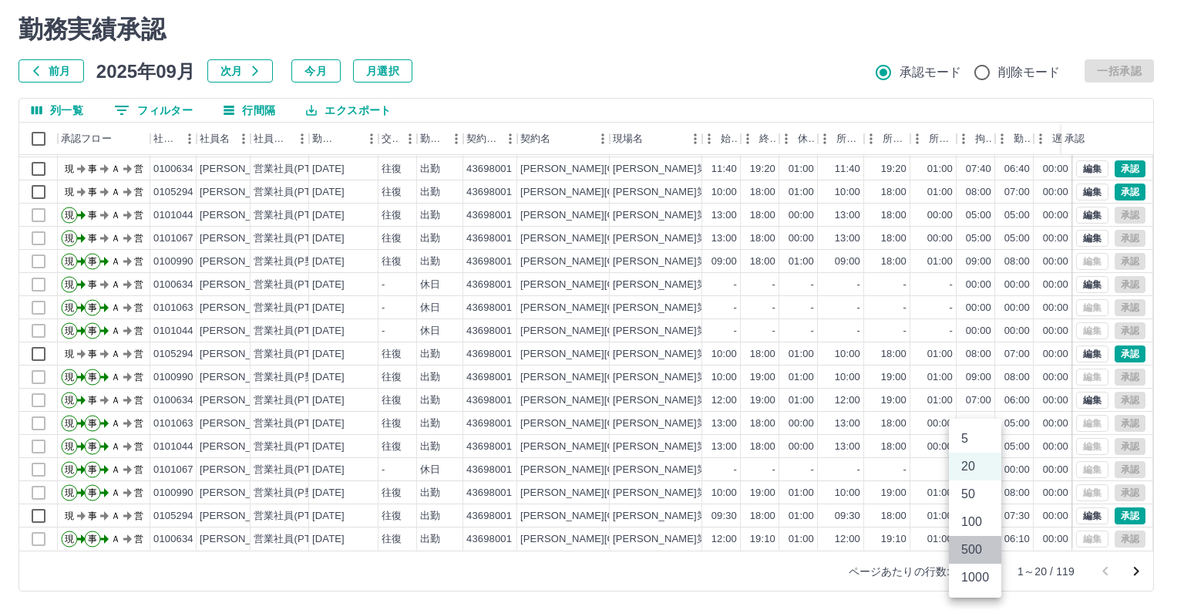
click at [968, 557] on li "500" at bounding box center [975, 550] width 52 height 28
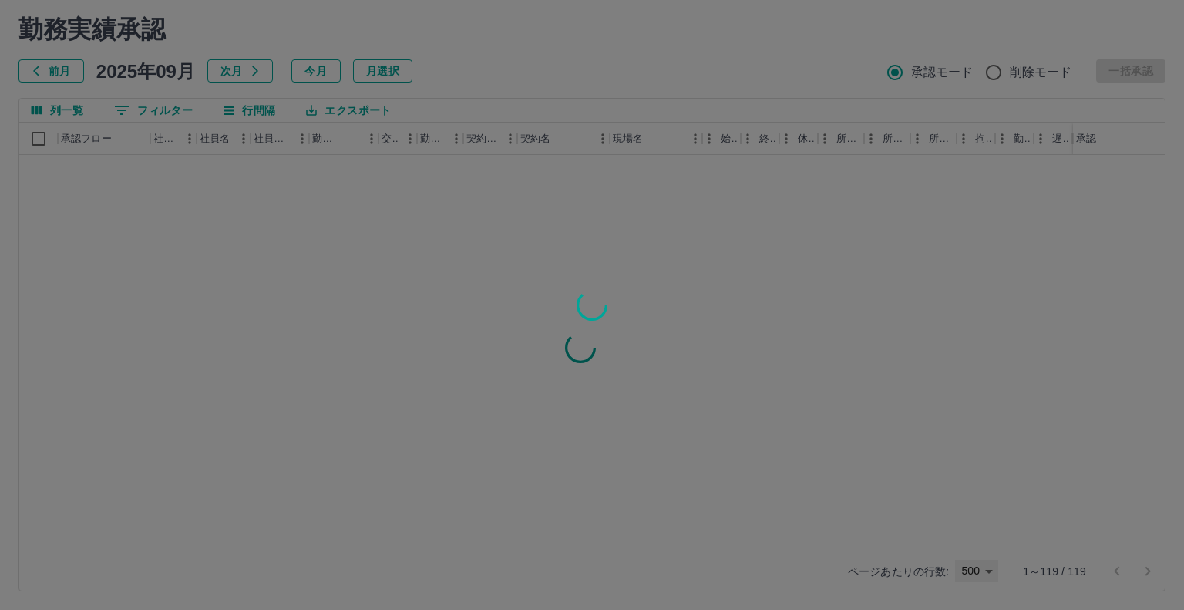
type input "***"
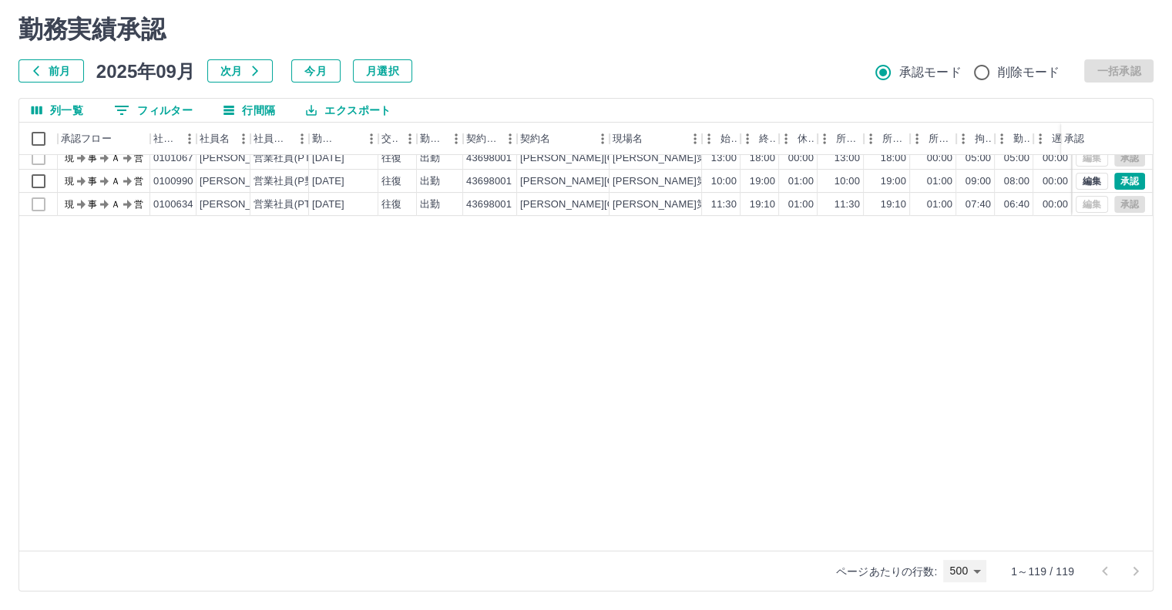
scroll to position [0, 0]
